Goal: Task Accomplishment & Management: Use online tool/utility

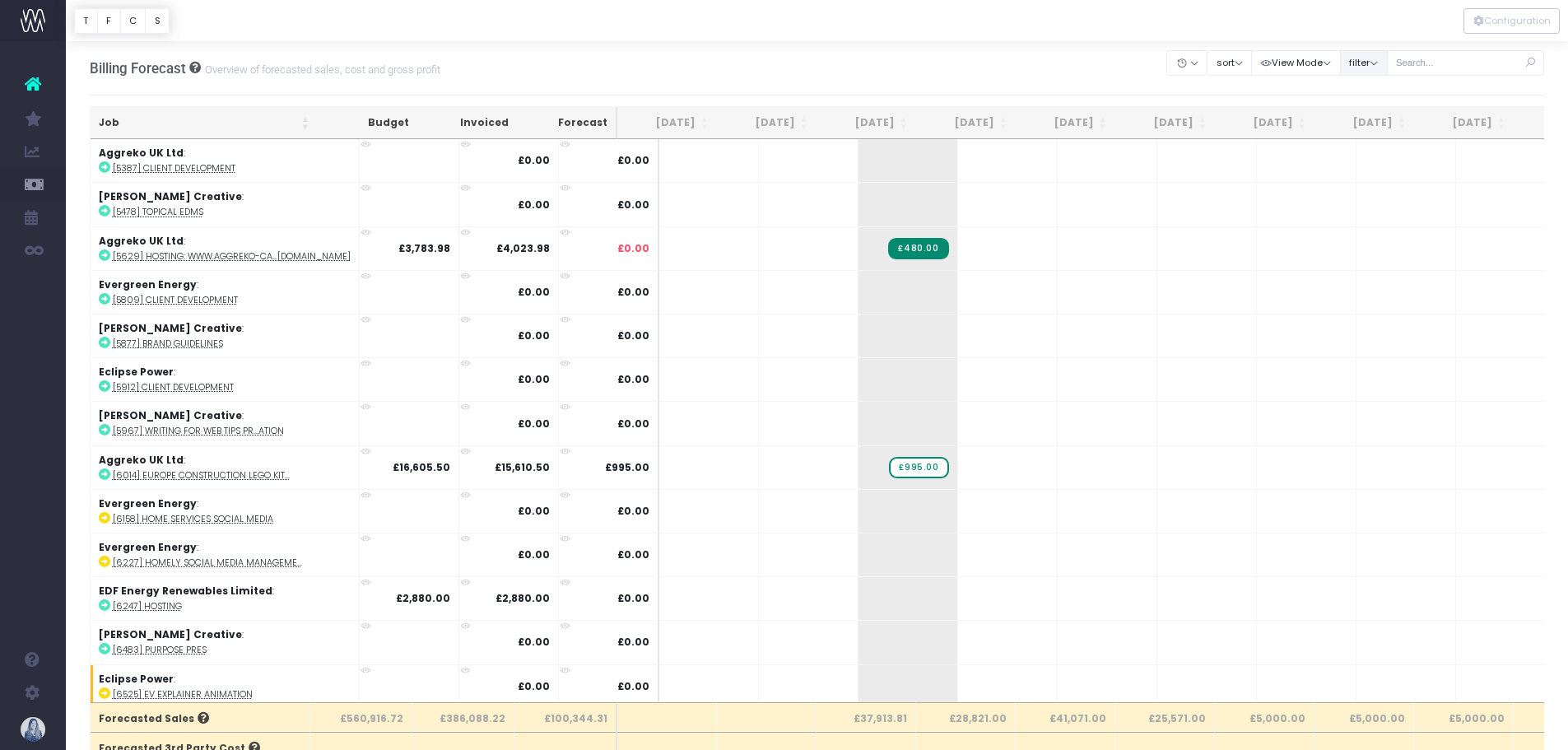
click at [1369, 59] on button "filter" at bounding box center [1364, 63] width 48 height 25
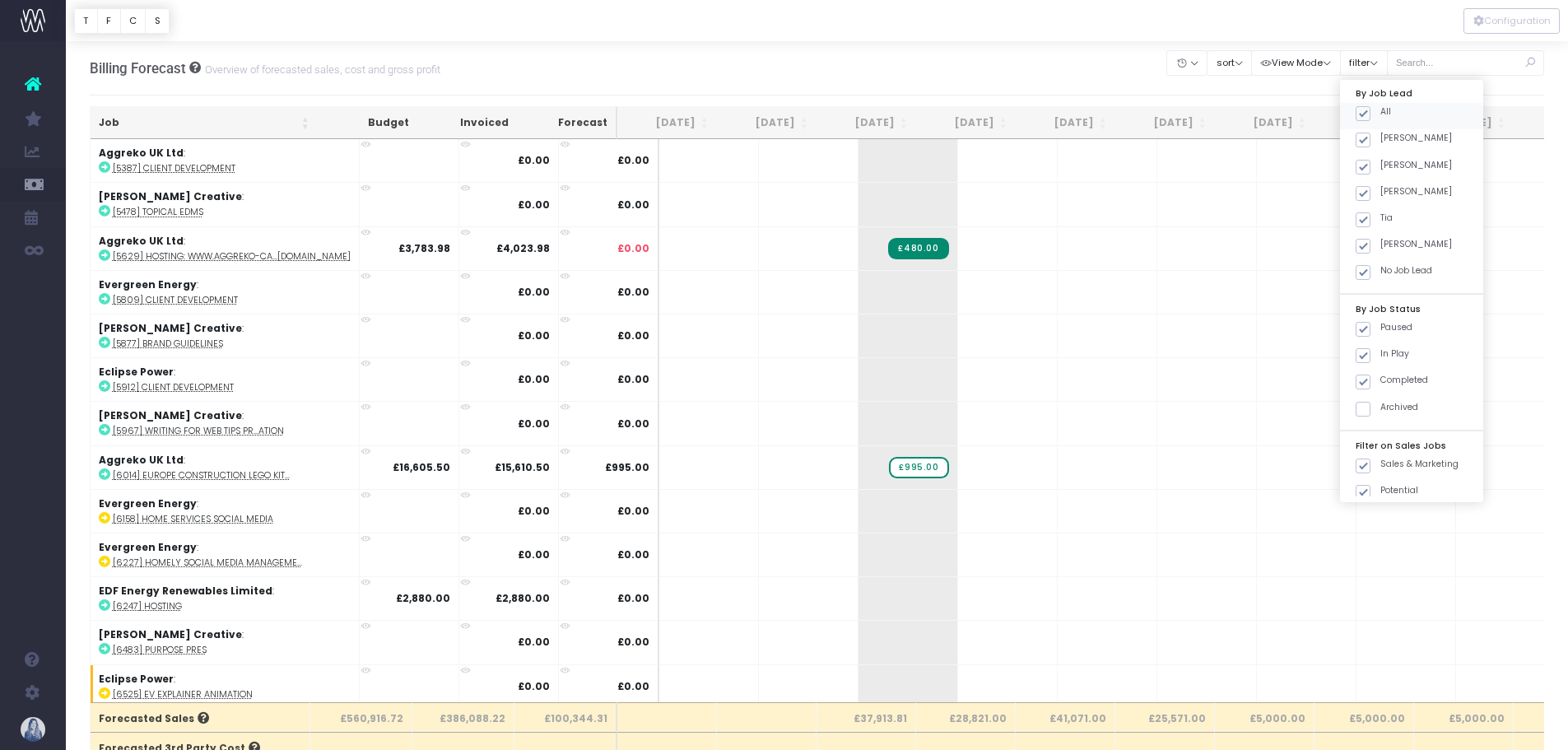
click at [1362, 118] on span at bounding box center [1363, 113] width 14 height 14
click at [1380, 116] on input "All" at bounding box center [1386, 110] width 11 height 11
checkbox input "false"
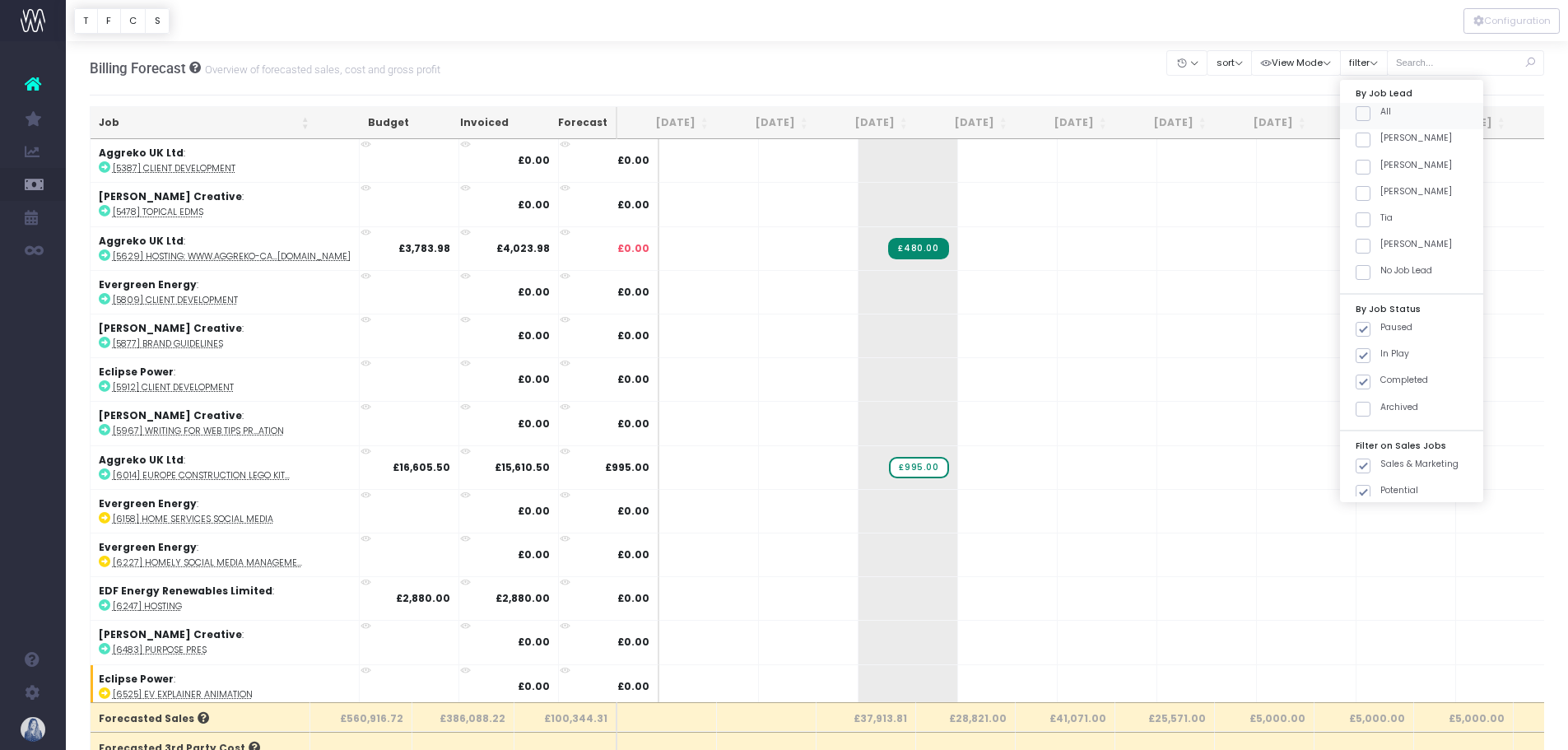
checkbox input "false"
click at [1366, 139] on span at bounding box center [1363, 139] width 14 height 14
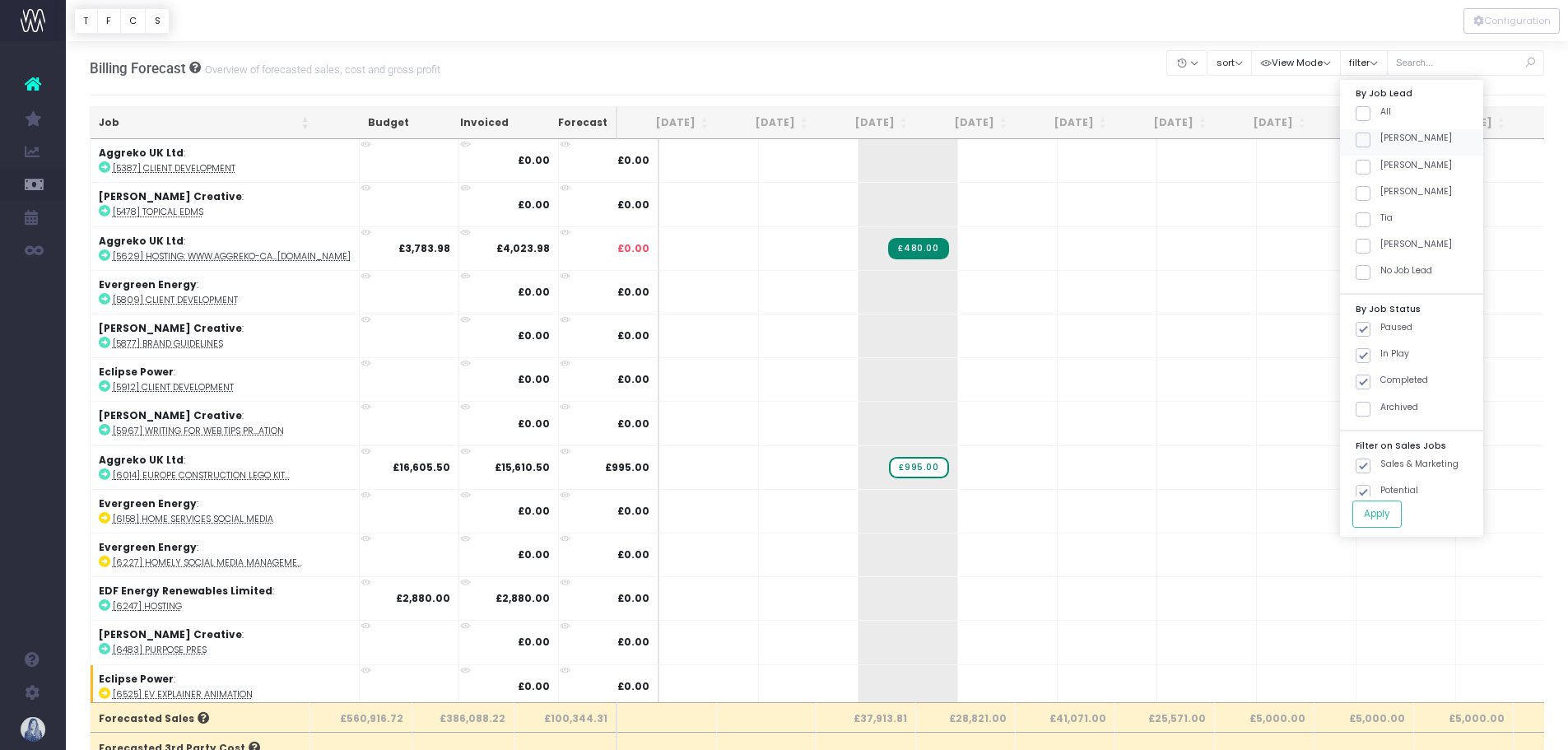
click at [1380, 139] on input "[PERSON_NAME]" at bounding box center [1386, 137] width 11 height 11
checkbox input "true"
click at [1402, 516] on button "Apply" at bounding box center [1377, 514] width 49 height 27
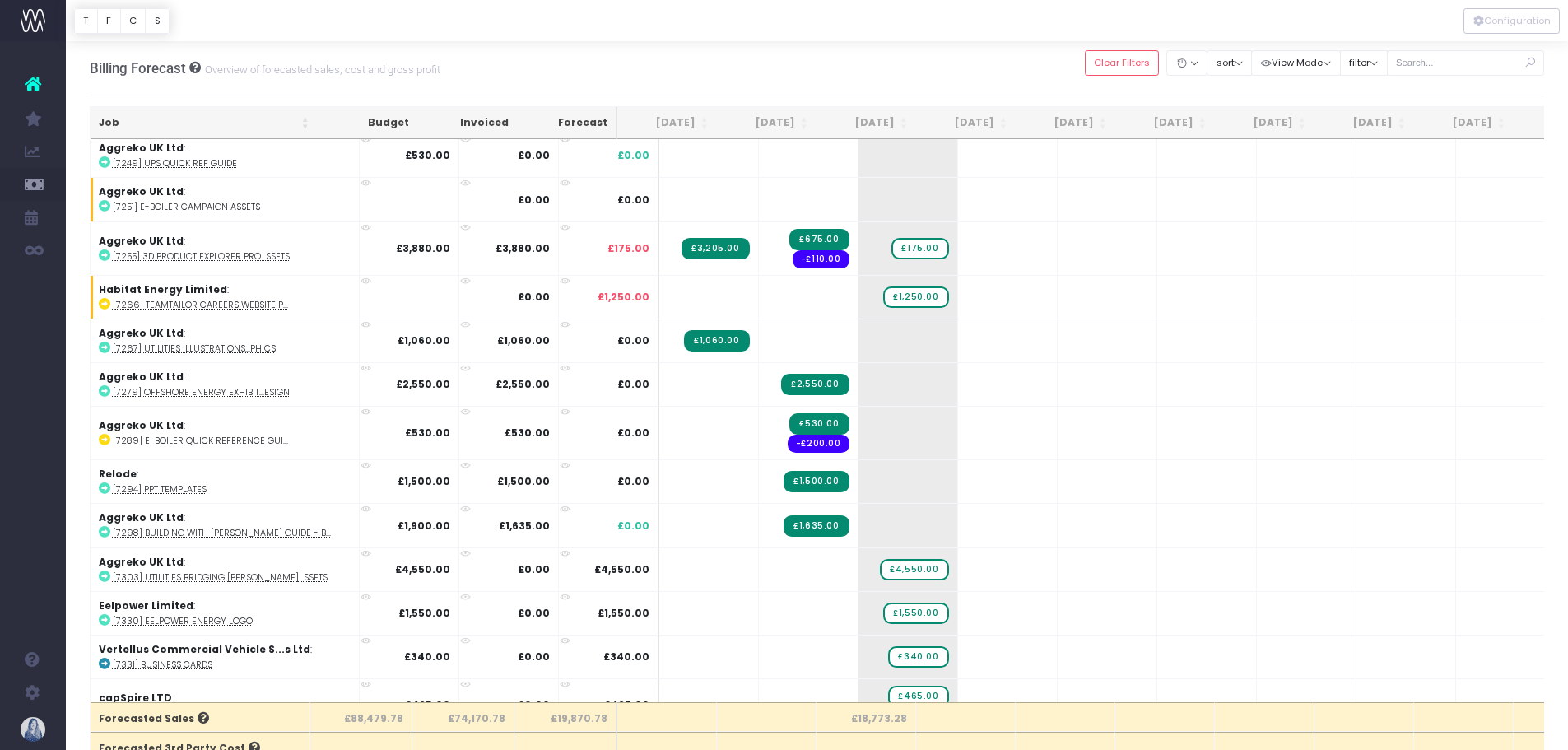
scroll to position [735, 0]
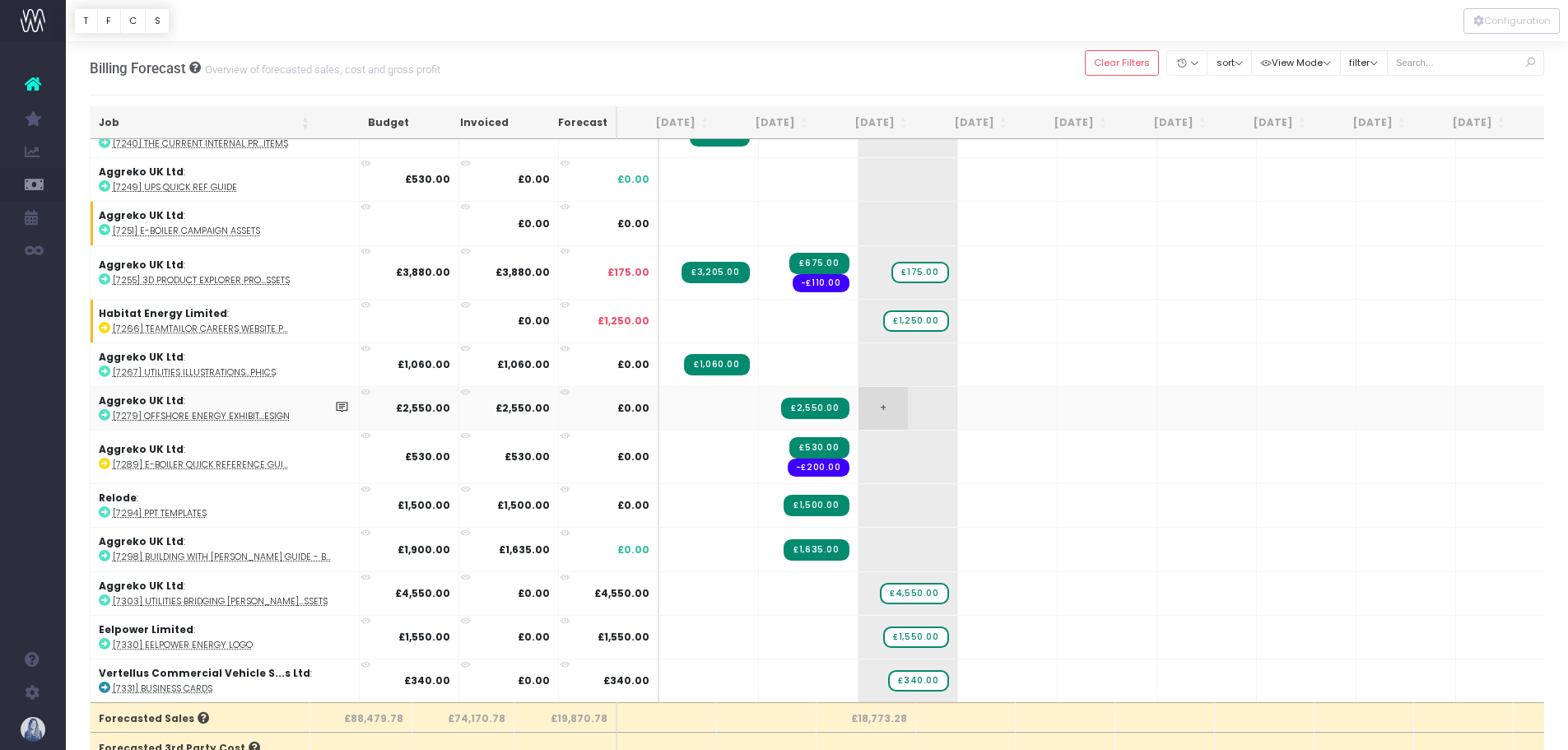
click at [862, 417] on span "+" at bounding box center [883, 408] width 49 height 42
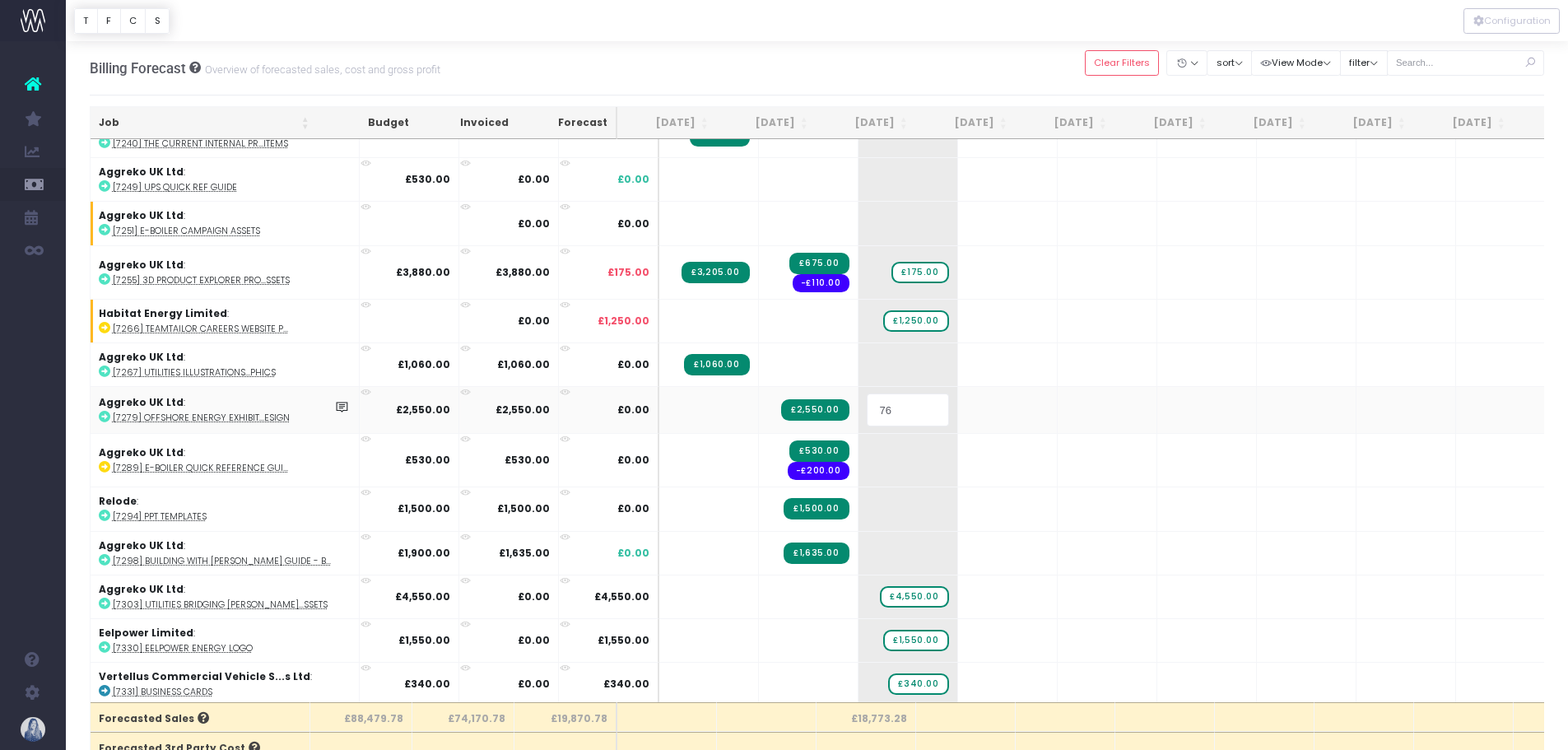
type input "7"
type input "675"
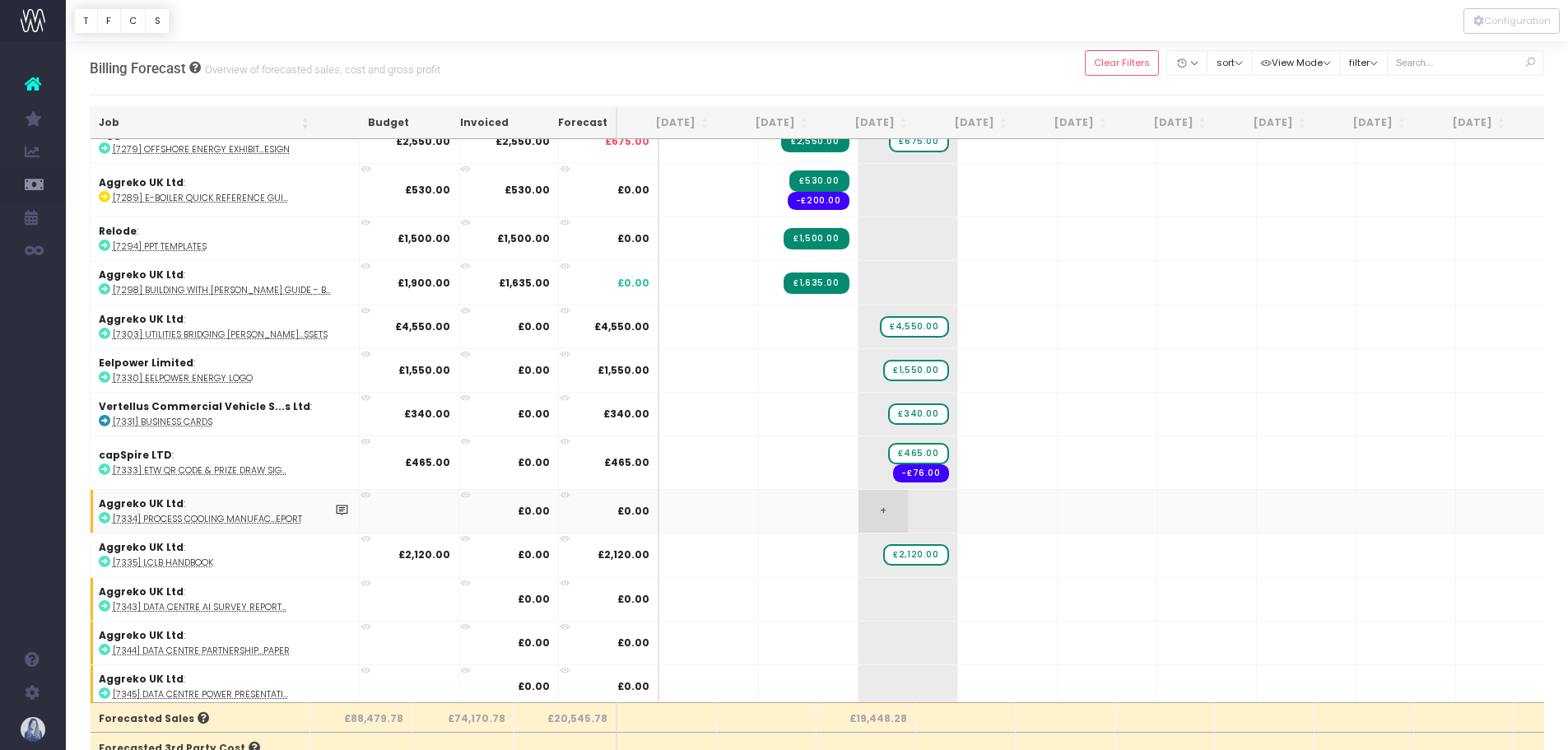
scroll to position [1064, 0]
